Goal: Information Seeking & Learning: Learn about a topic

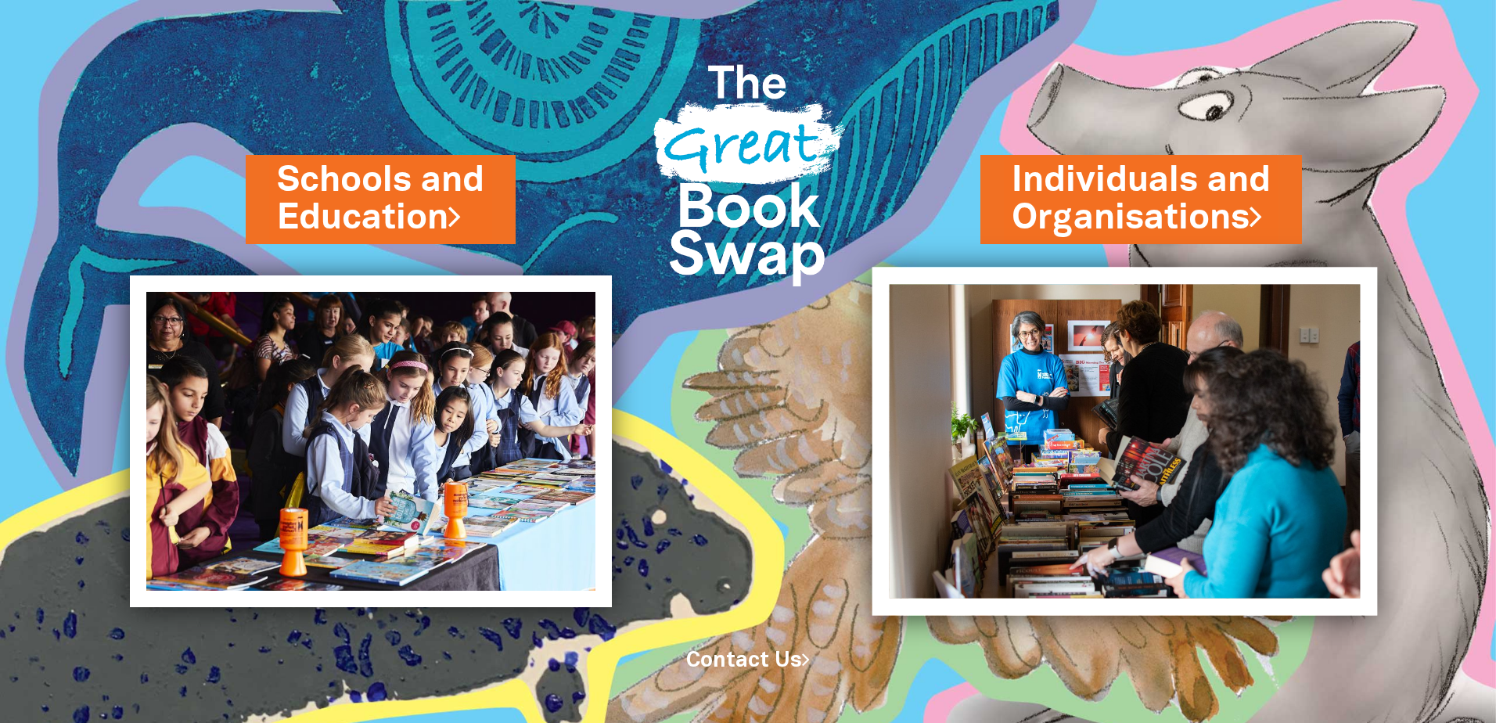
click at [1134, 361] on img at bounding box center [1124, 441] width 505 height 348
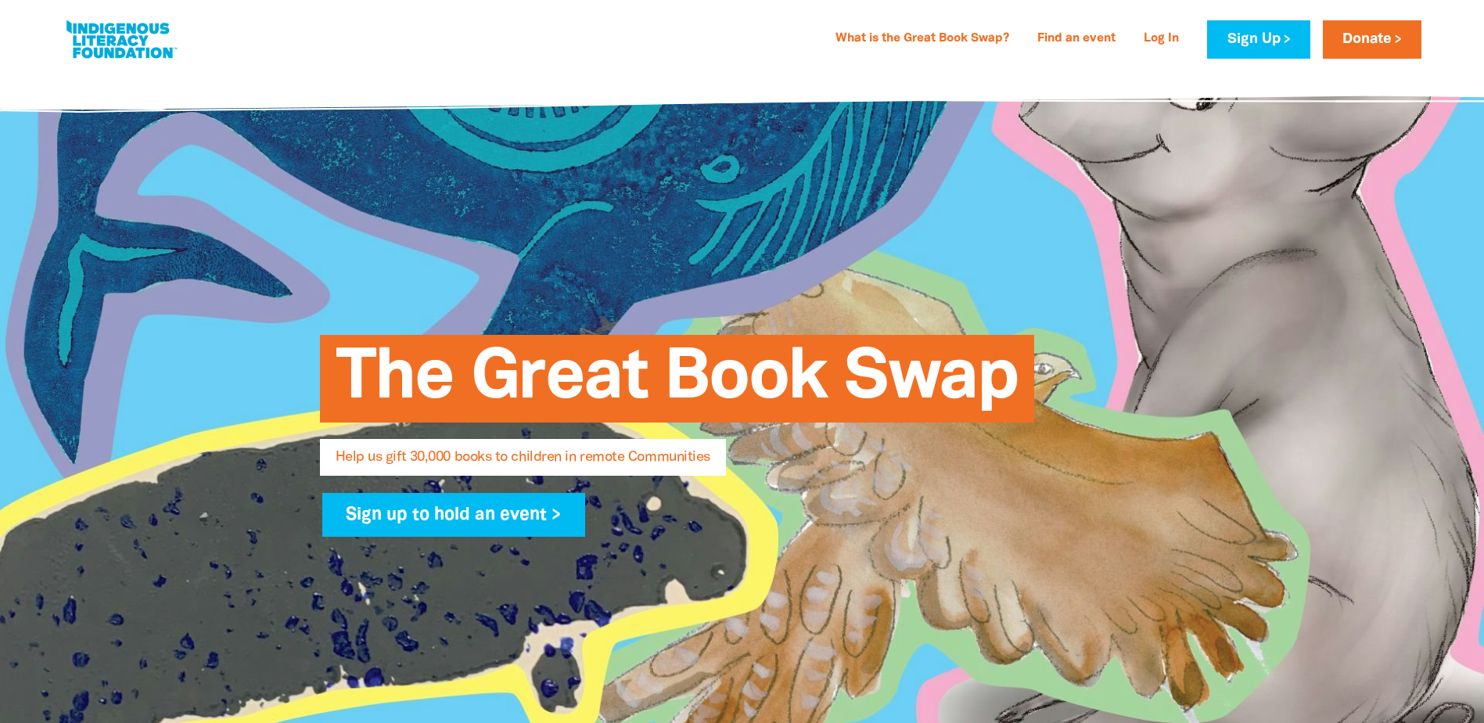
select select "AU"
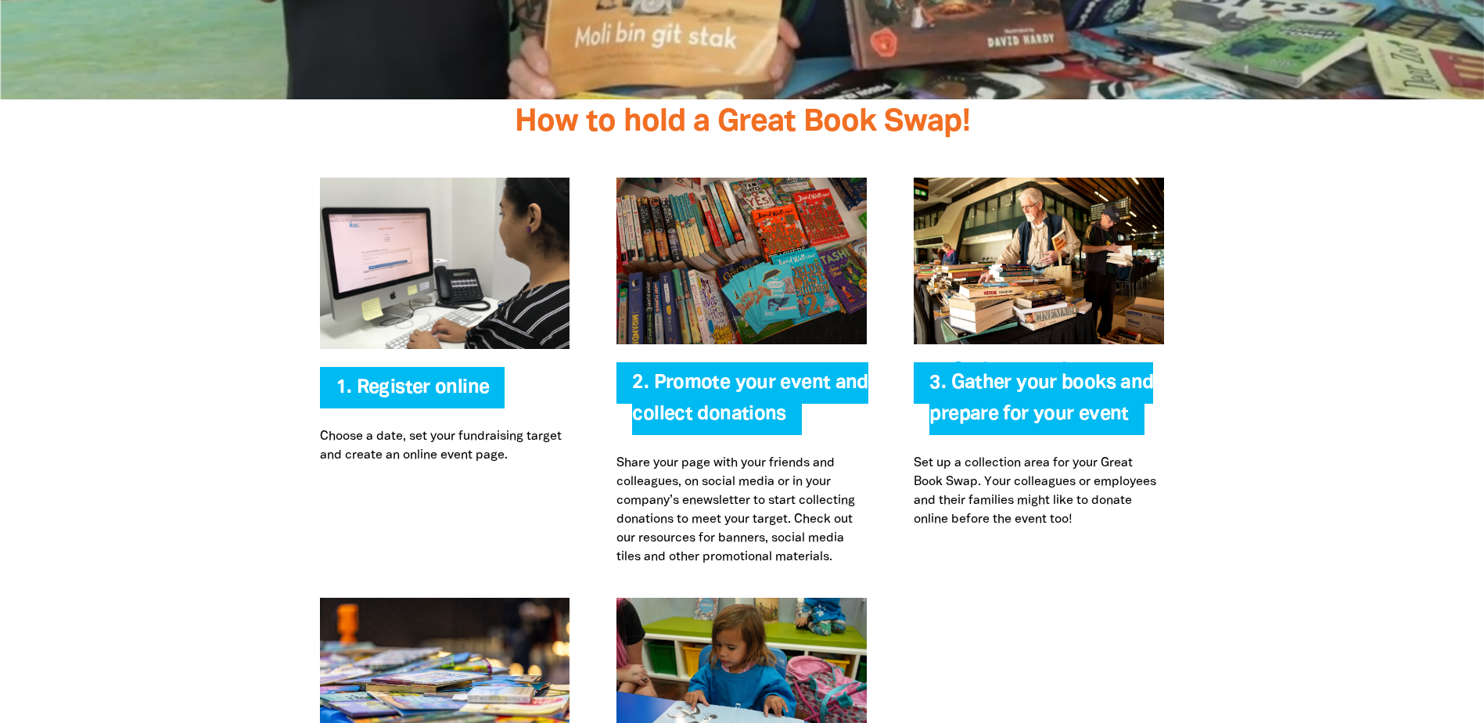
scroll to position [3101, 0]
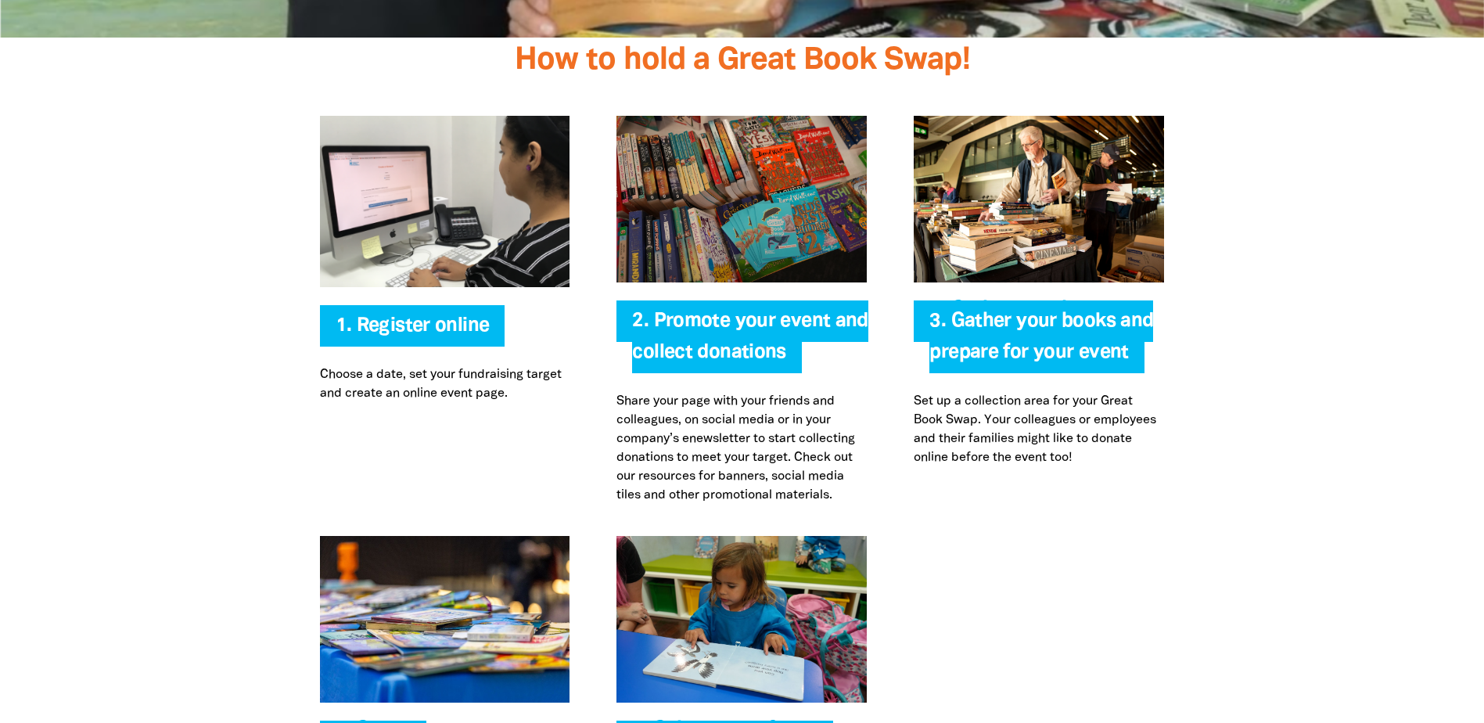
click at [711, 219] on img at bounding box center [742, 199] width 250 height 167
click at [772, 436] on p "Share your page with your friends and colleagues, on social media or in your co…" at bounding box center [742, 448] width 250 height 113
click at [743, 221] on img at bounding box center [742, 199] width 250 height 167
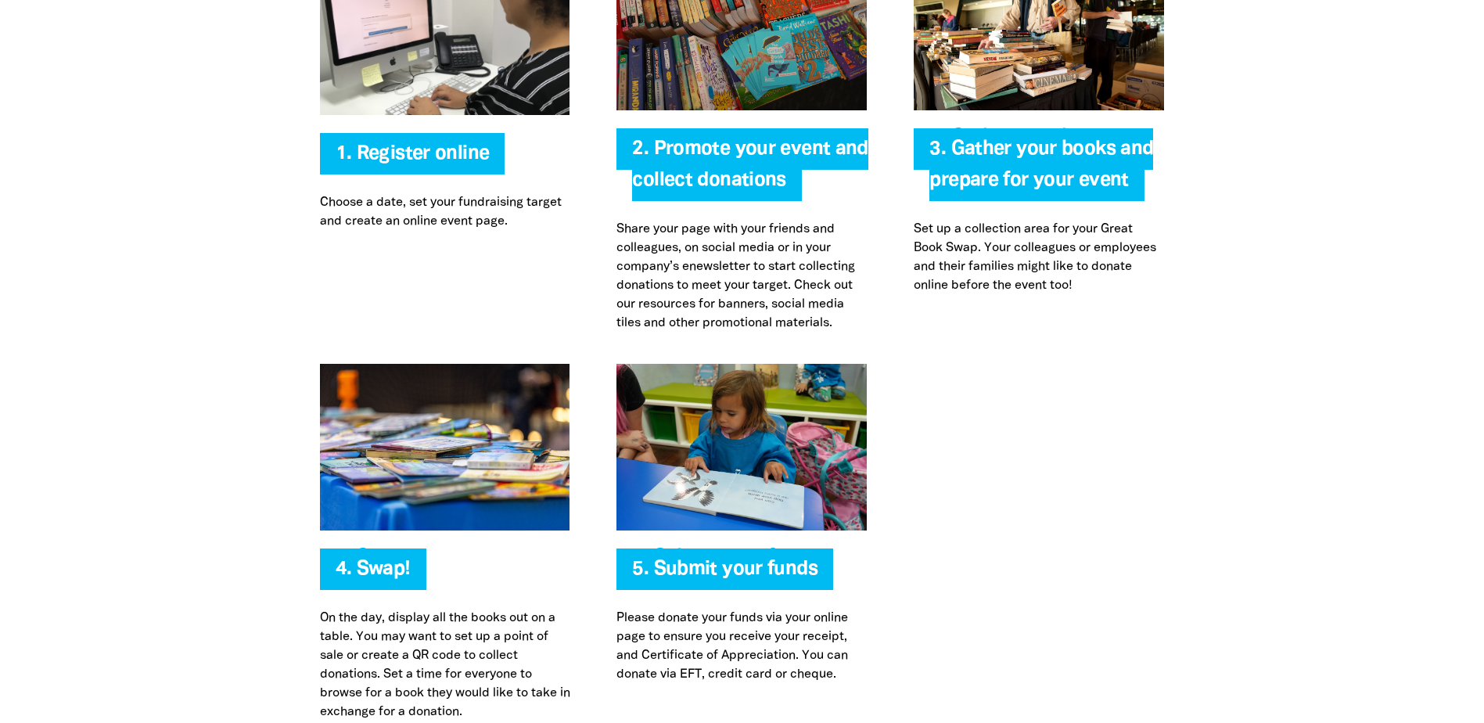
scroll to position [3179, 0]
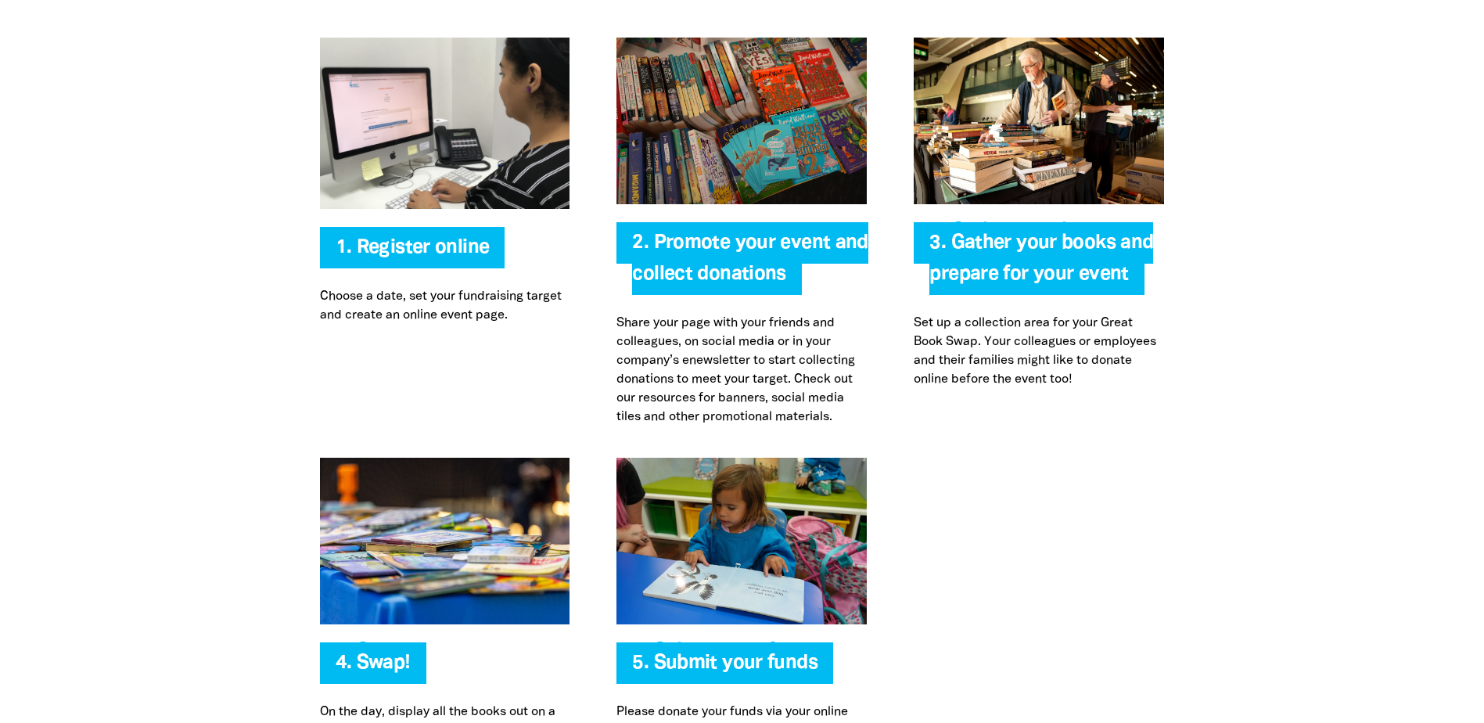
click at [1050, 142] on img at bounding box center [1039, 121] width 250 height 167
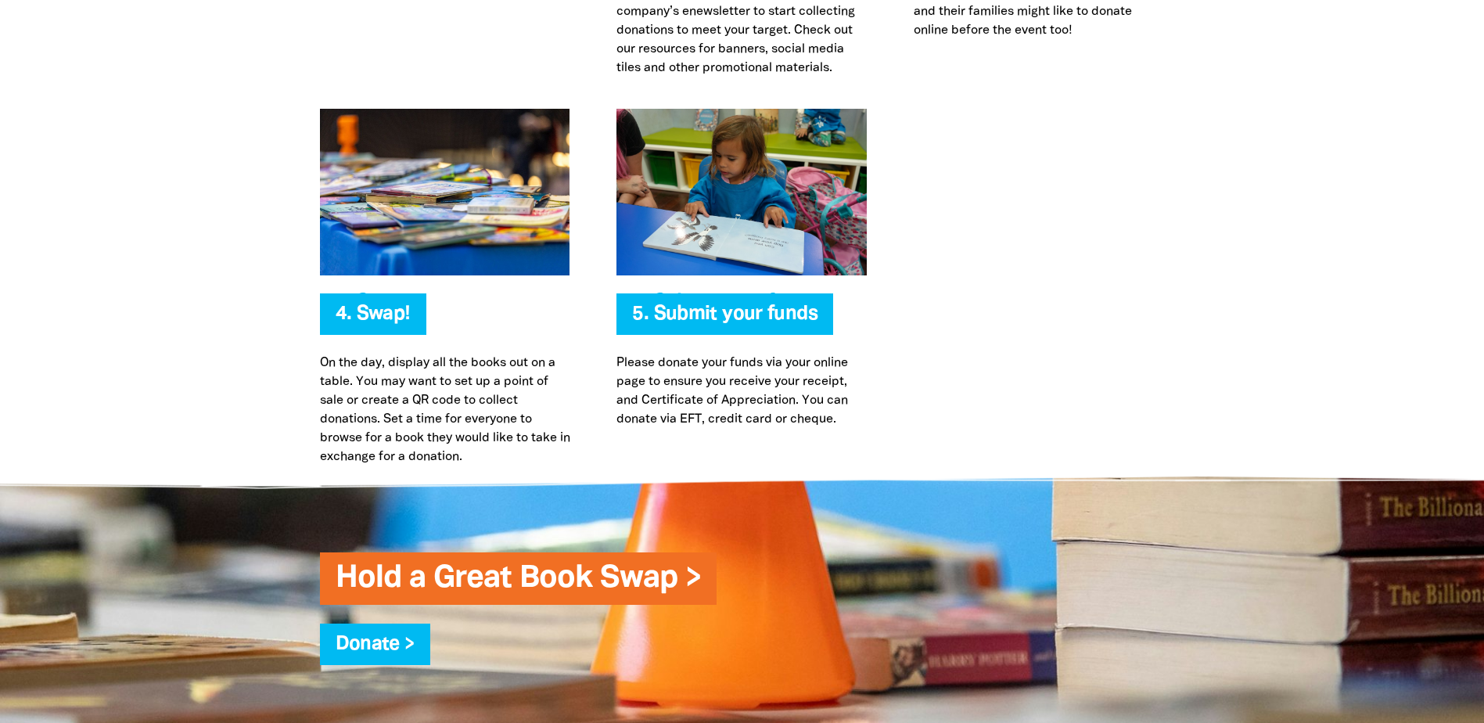
scroll to position [3648, 0]
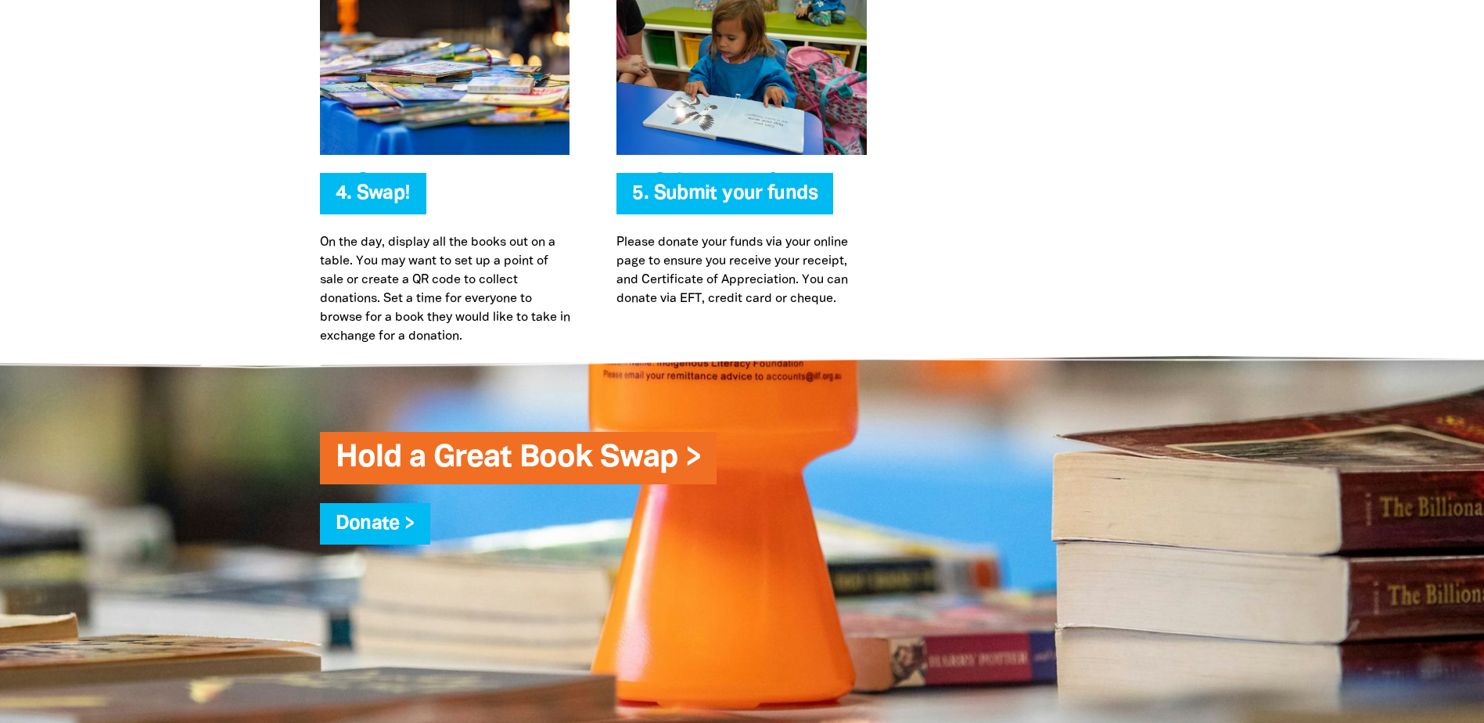
click at [505, 325] on p "On the day, display all the books out on a table. You may want to set up a poin…" at bounding box center [445, 289] width 250 height 113
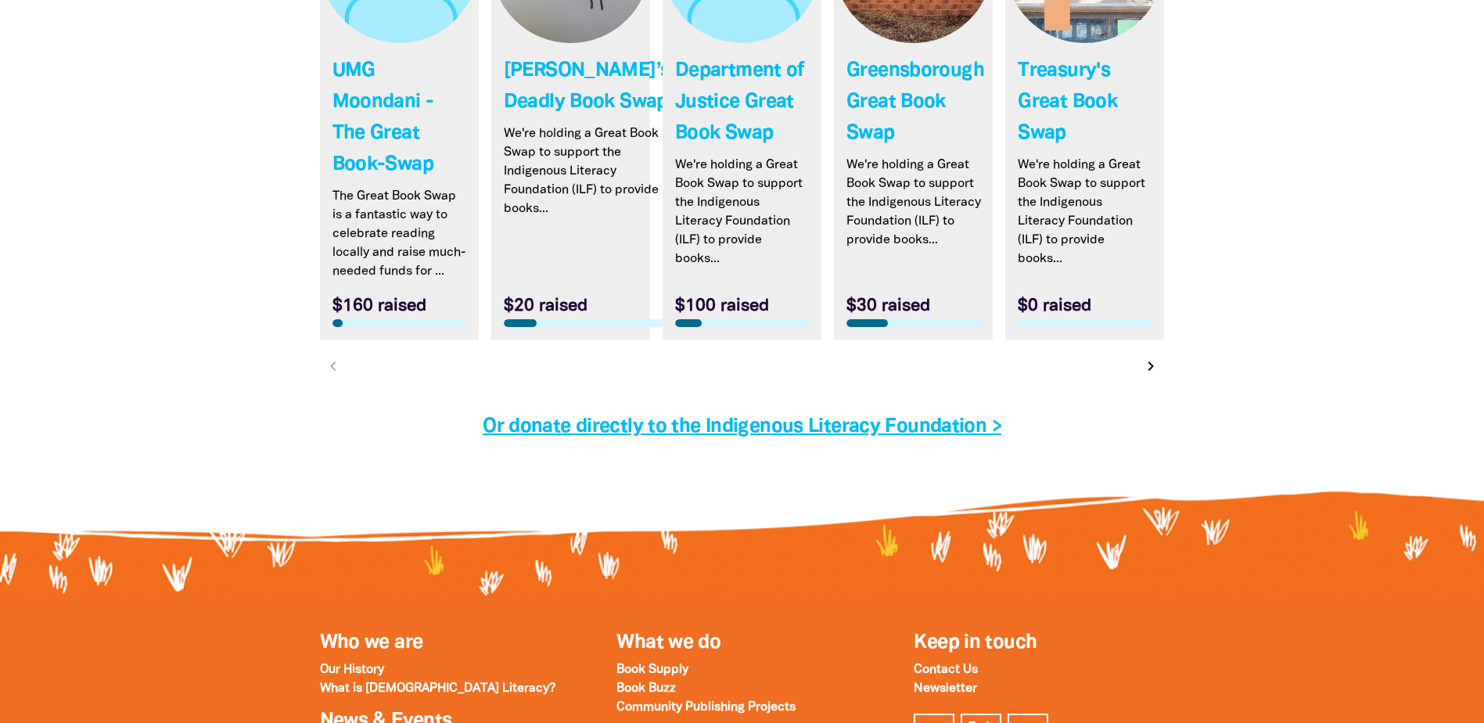
scroll to position [5213, 0]
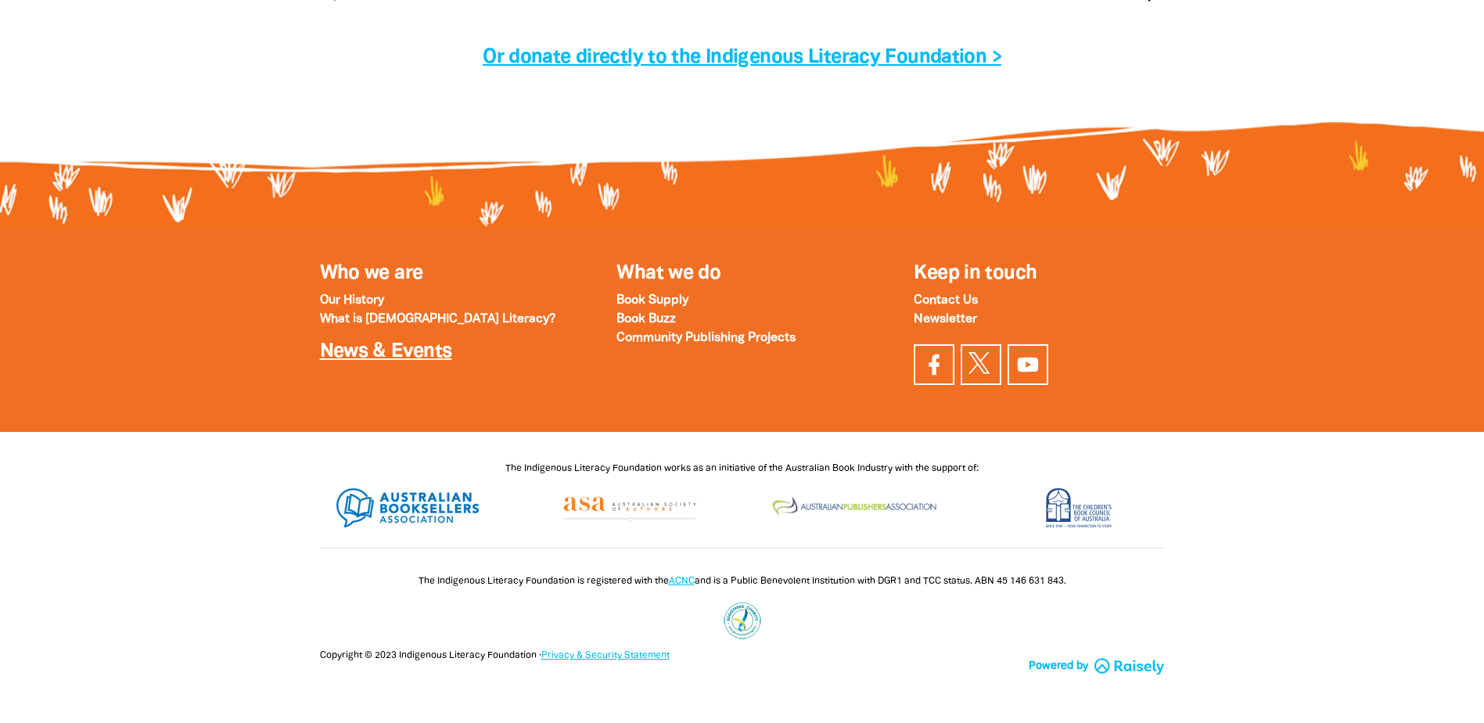
click at [409, 355] on link "News & Events" at bounding box center [386, 352] width 132 height 18
